Goal: Check status: Check status

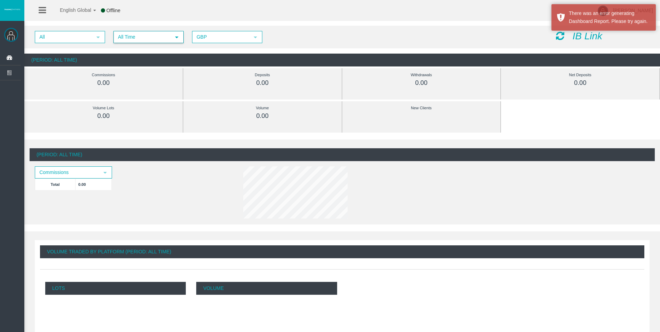
click at [145, 33] on span "All Time" at bounding box center [142, 37] width 56 height 11
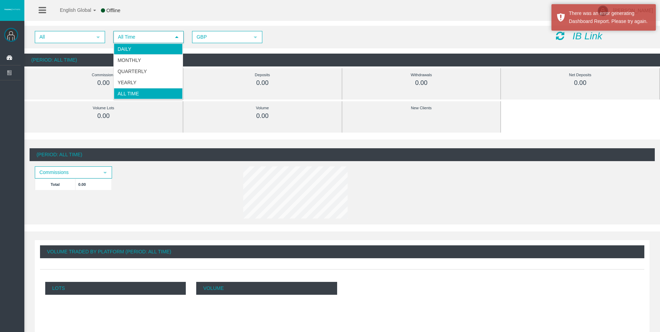
click at [142, 47] on li "Daily" at bounding box center [148, 48] width 69 height 11
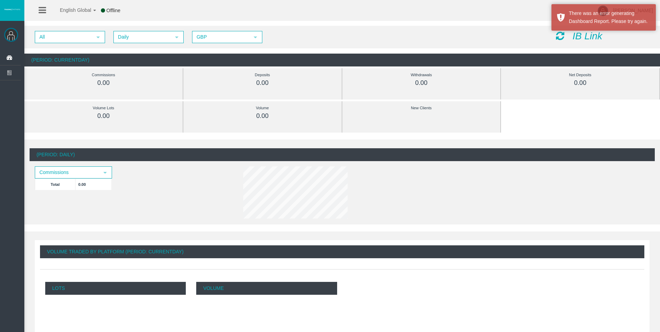
click at [560, 35] on icon at bounding box center [560, 36] width 8 height 10
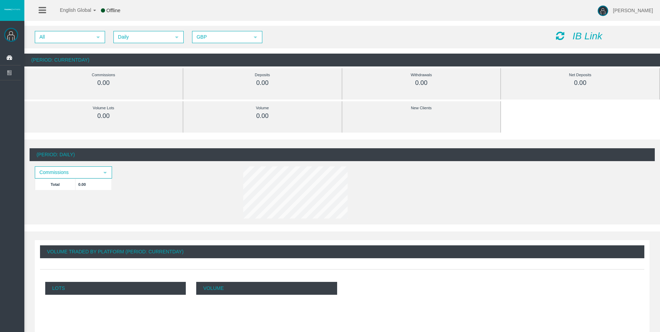
click at [563, 34] on icon at bounding box center [560, 36] width 8 height 10
